Goal: Information Seeking & Learning: Learn about a topic

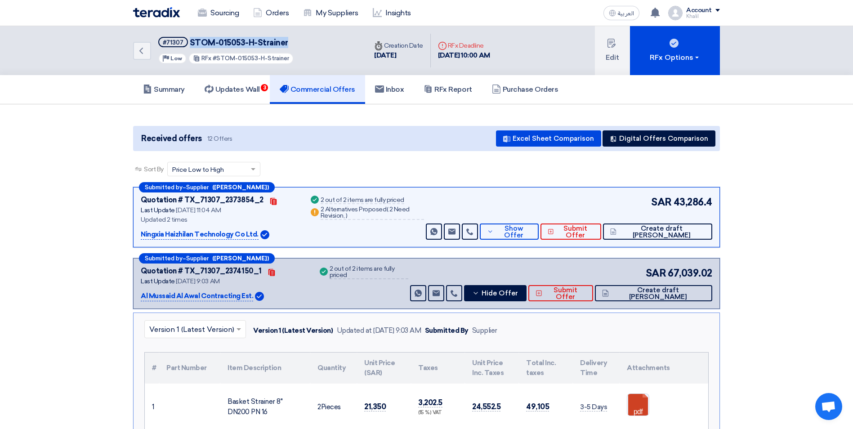
drag, startPoint x: 295, startPoint y: 45, endPoint x: 188, endPoint y: 38, distance: 106.3
click at [188, 38] on div "Back #71307 STOM-015053-H-Strainer Priority Low RFx #STOM-015053-H-Strainer" at bounding box center [250, 50] width 234 height 49
copy span "STOM-015053-H-Strainer"
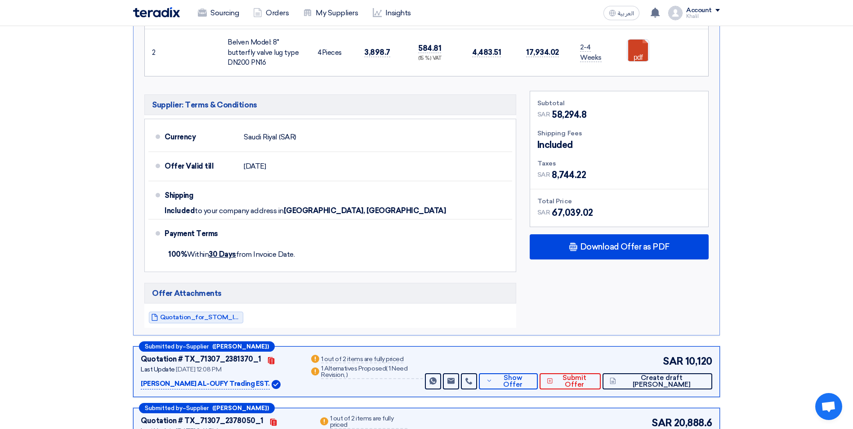
scroll to position [270, 0]
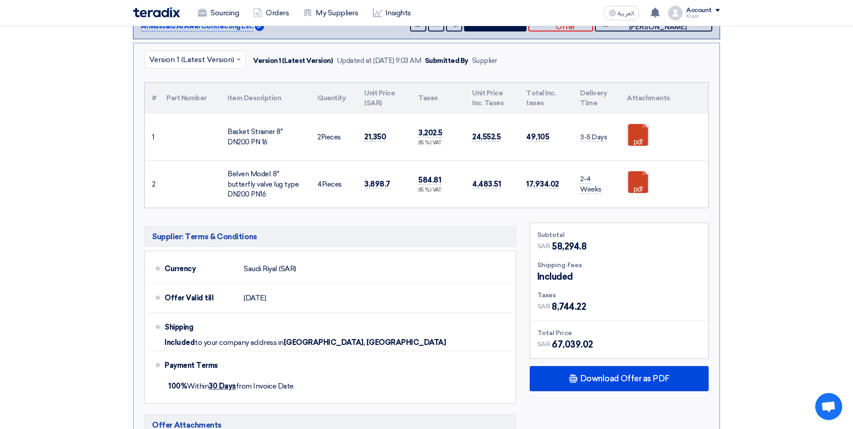
click at [632, 133] on link at bounding box center [663, 151] width 72 height 54
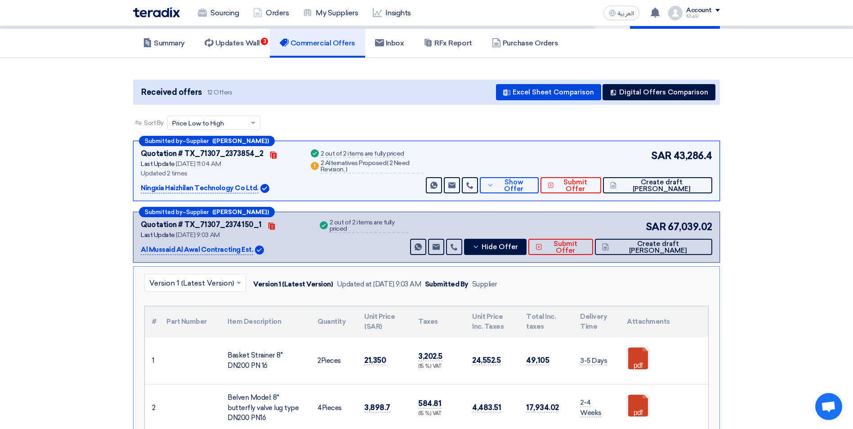
scroll to position [0, 0]
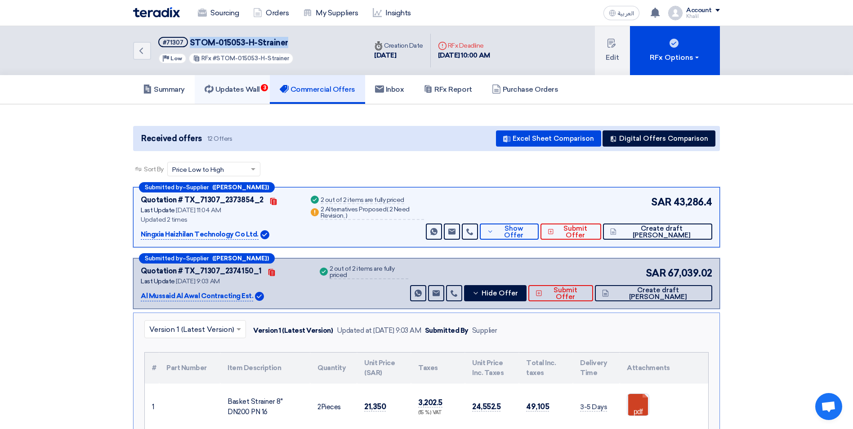
click at [242, 88] on h5 "Updates Wall 3" at bounding box center [232, 89] width 55 height 9
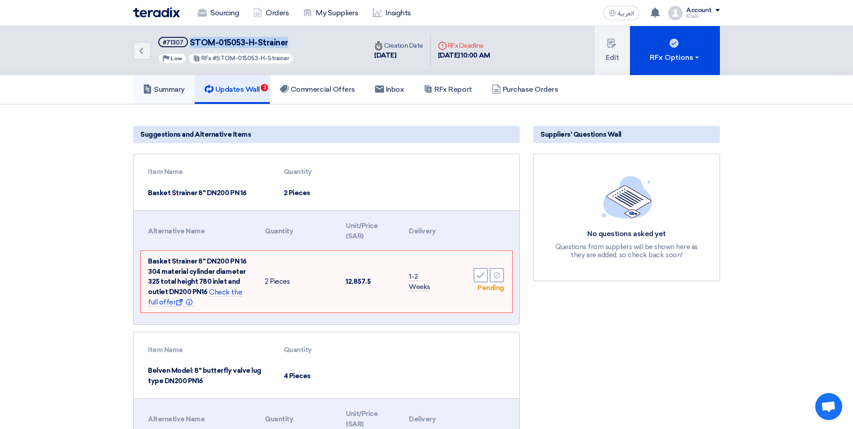
click at [175, 88] on h5 "Summary" at bounding box center [164, 89] width 42 height 9
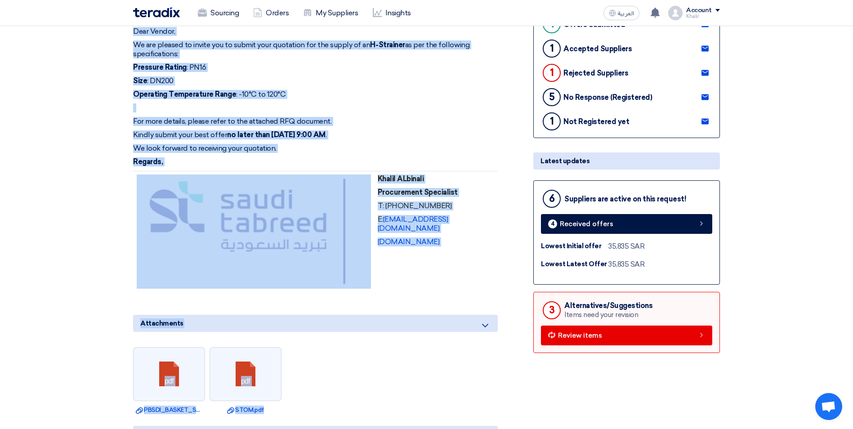
scroll to position [247, 0]
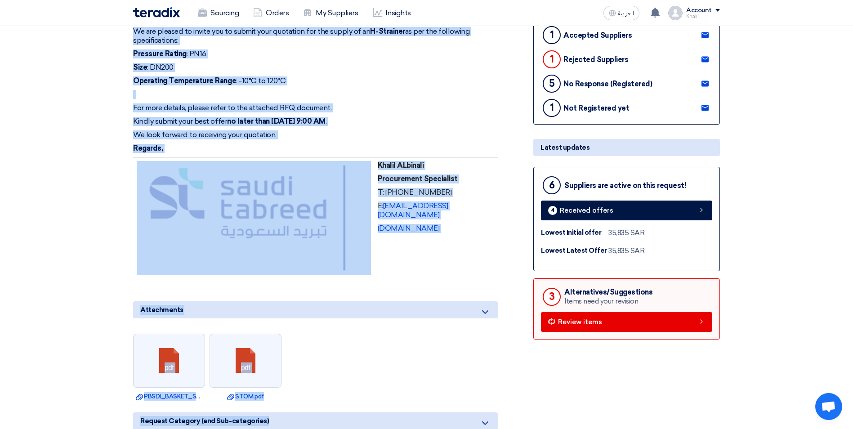
drag, startPoint x: 130, startPoint y: 261, endPoint x: 461, endPoint y: 228, distance: 332.2
copy div "Dear Vendor, We are pleased to invite you to submit your quotation for the supp…"
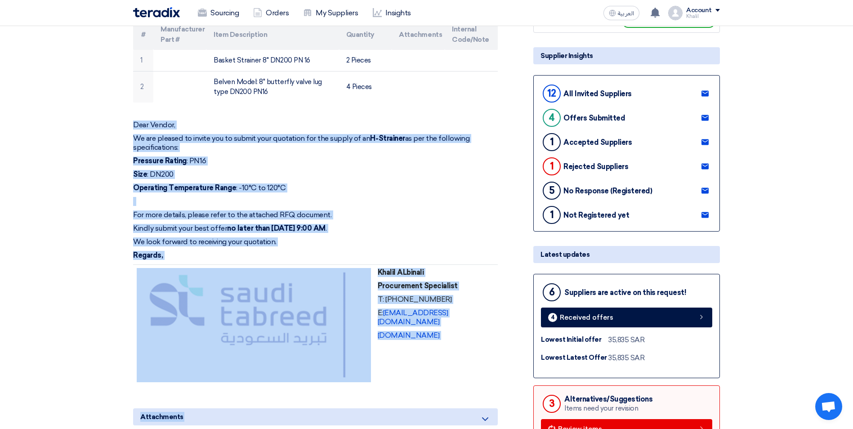
scroll to position [0, 0]
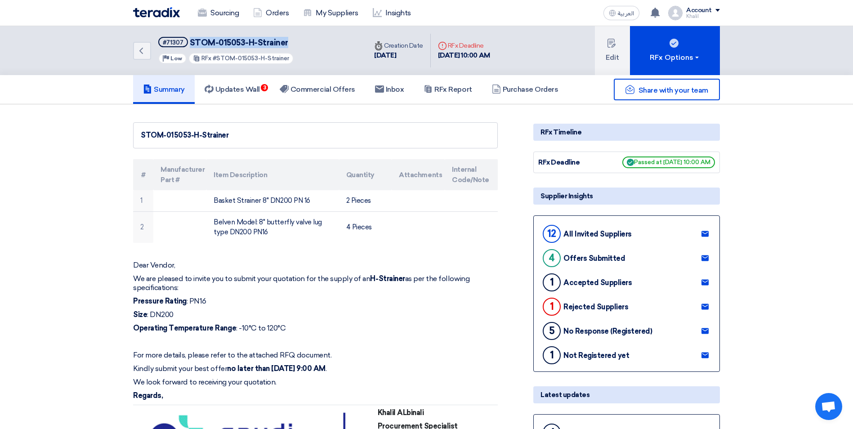
drag, startPoint x: 293, startPoint y: 40, endPoint x: 189, endPoint y: 40, distance: 103.9
click at [189, 40] on div "Back #71307 STOM-015053-H-Strainer Priority Low RFx #STOM-015053-H-Strainer" at bounding box center [250, 50] width 234 height 49
copy span "STOM-015053-H-Strainer"
click at [242, 46] on span "STOM-015053-H-Strainer" at bounding box center [239, 43] width 99 height 10
drag, startPoint x: 242, startPoint y: 39, endPoint x: 188, endPoint y: 37, distance: 54.0
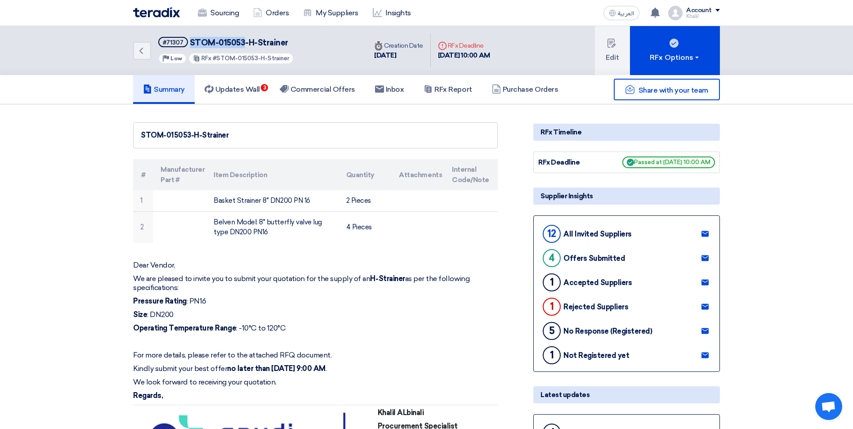
click at [188, 37] on h5 "#71307 STOM-015053-H-Strainer" at bounding box center [225, 42] width 135 height 11
copy span "STOM-015053"
click at [235, 88] on h5 "Updates Wall 3" at bounding box center [232, 89] width 55 height 9
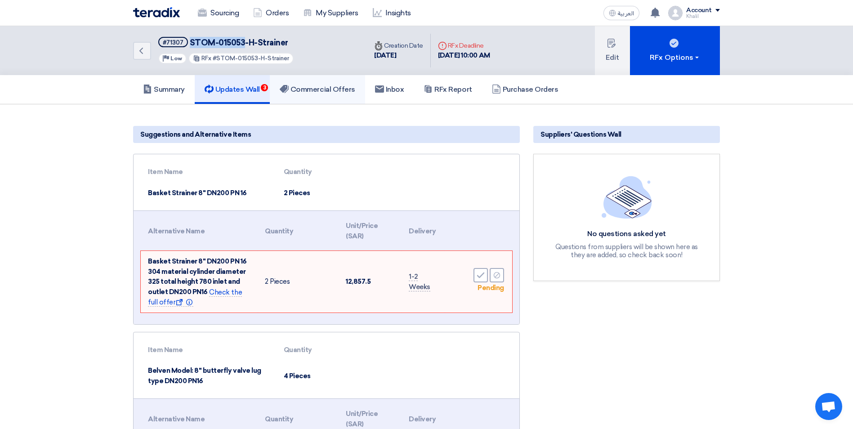
click at [306, 89] on h5 "Commercial Offers" at bounding box center [318, 89] width 76 height 9
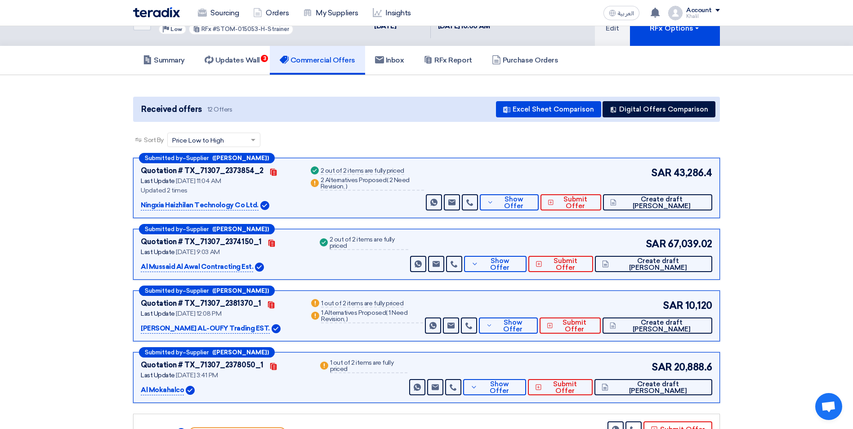
scroll to position [45, 0]
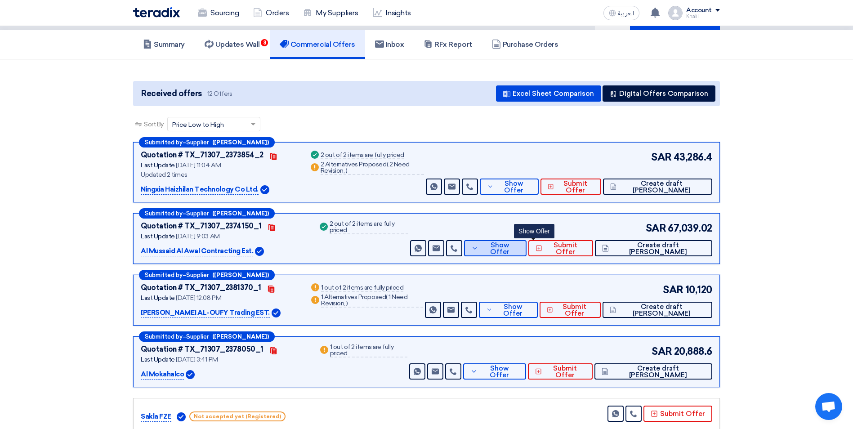
click at [479, 250] on icon at bounding box center [474, 248] width 7 height 7
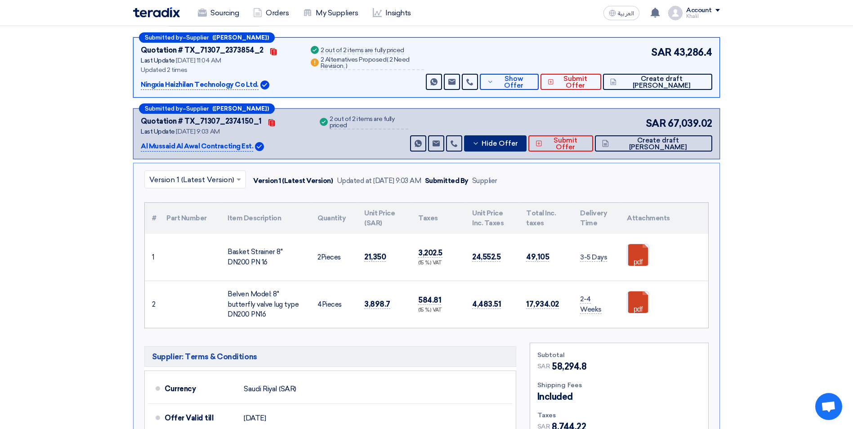
scroll to position [180, 0]
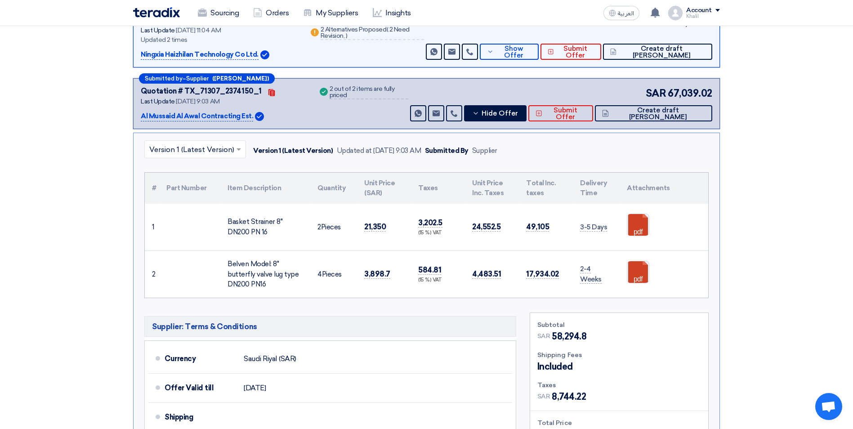
drag, startPoint x: 387, startPoint y: 227, endPoint x: 361, endPoint y: 227, distance: 25.6
click at [361, 227] on td "21,350" at bounding box center [384, 227] width 54 height 47
copy span "21,350"
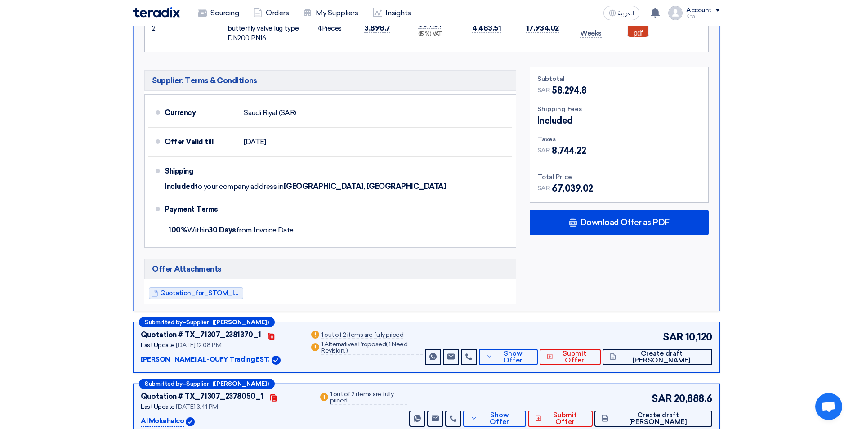
scroll to position [450, 0]
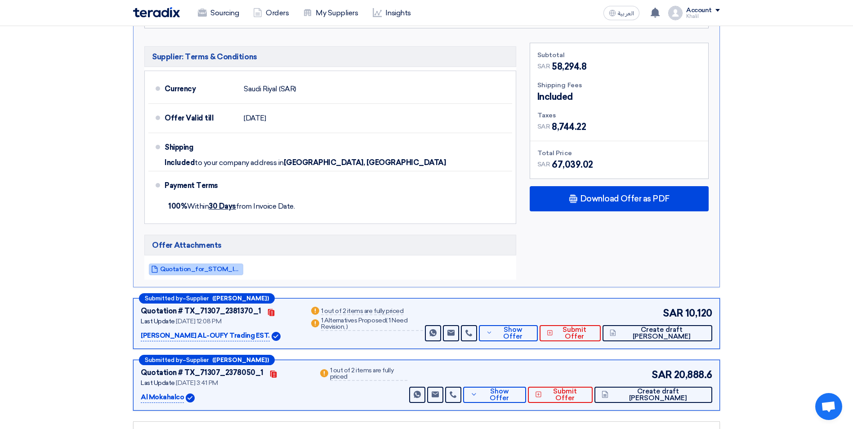
click at [215, 268] on span "Quotation_for_STOM_Instrument_Materials_1757397642376.pdf" at bounding box center [200, 269] width 81 height 7
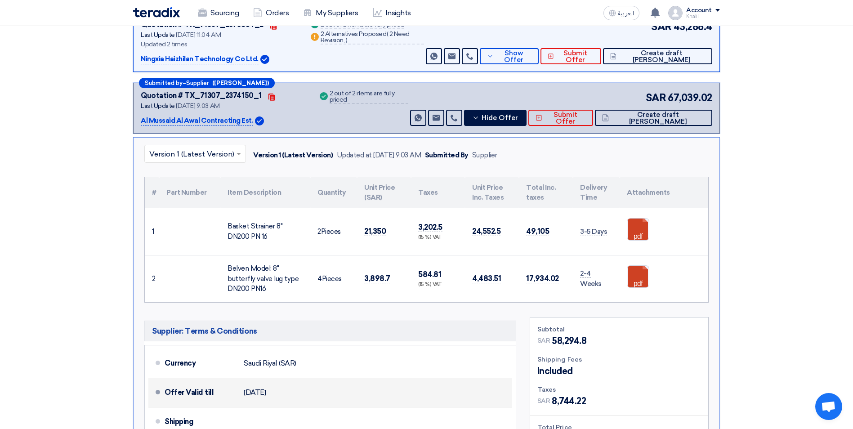
scroll to position [135, 0]
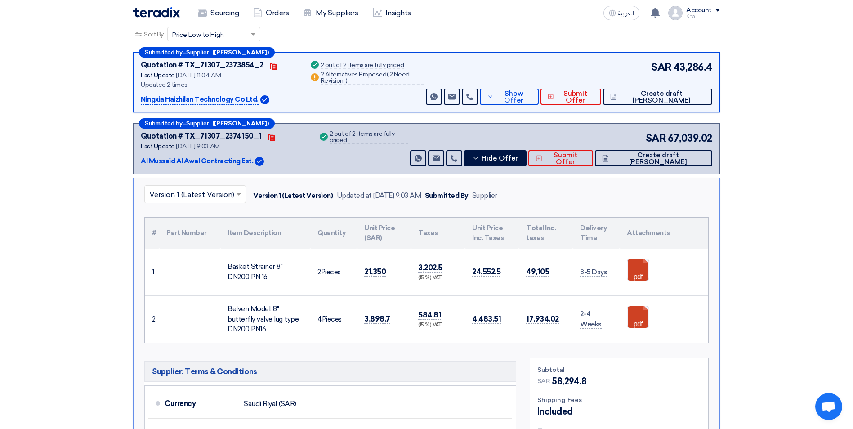
drag, startPoint x: 143, startPoint y: 162, endPoint x: 217, endPoint y: 161, distance: 74.2
click at [217, 161] on p "Al Mussaid Al Awal Contracting Est." at bounding box center [197, 161] width 112 height 11
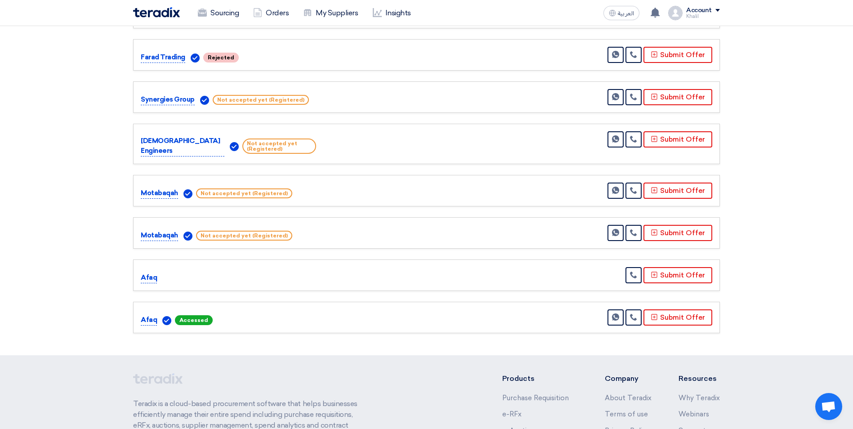
scroll to position [900, 0]
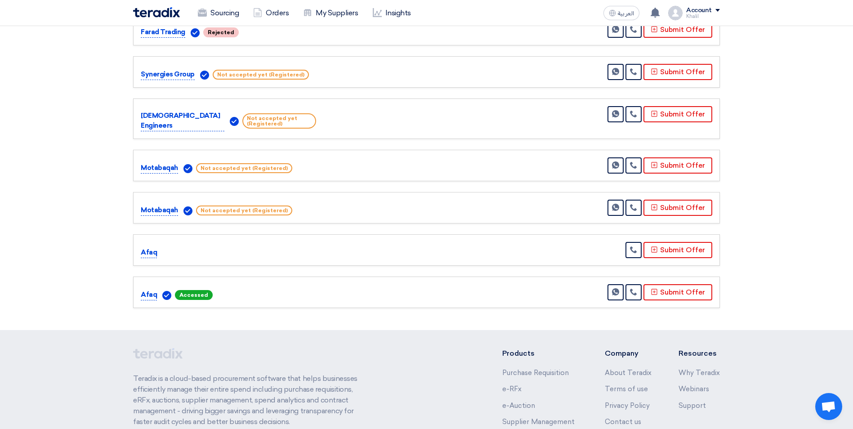
drag, startPoint x: 141, startPoint y: 156, endPoint x: 175, endPoint y: 157, distance: 34.7
click at [175, 163] on p "Motabaqah" at bounding box center [159, 168] width 37 height 11
copy p "Motabaqah"
